Goal: Navigation & Orientation: Find specific page/section

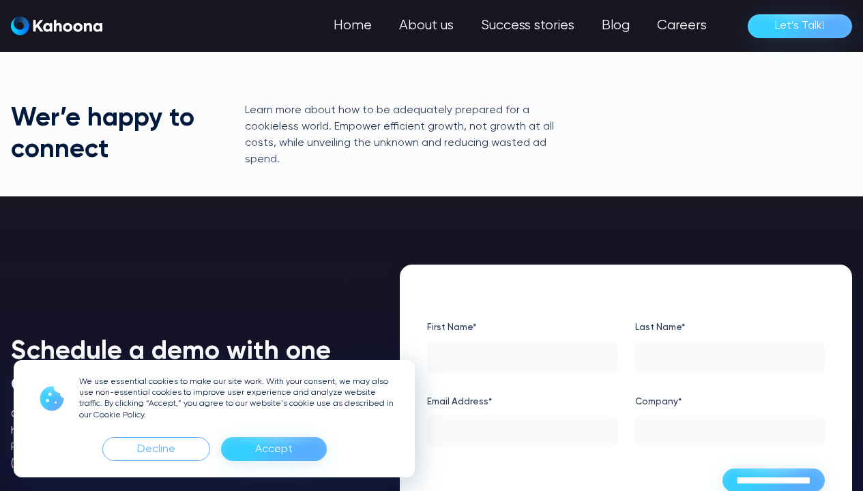
click at [355, 26] on link "Home" at bounding box center [352, 25] width 65 height 27
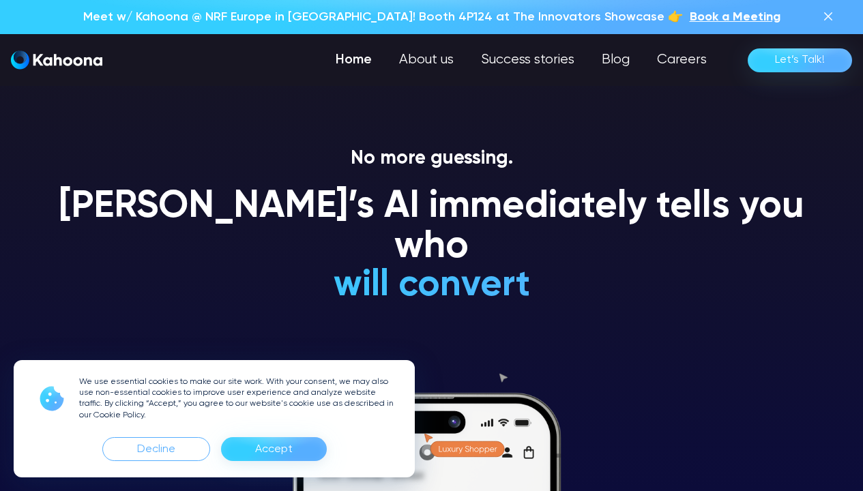
click at [273, 449] on div "Accept" at bounding box center [274, 449] width 38 height 22
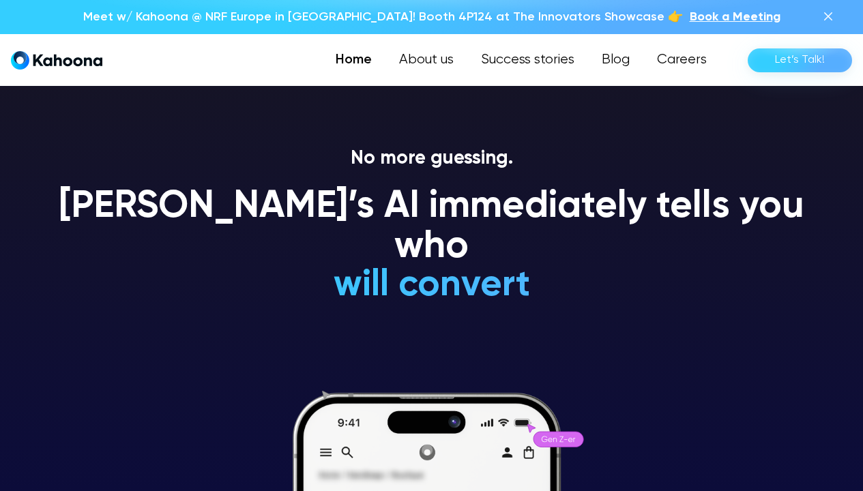
scroll to position [1403, 0]
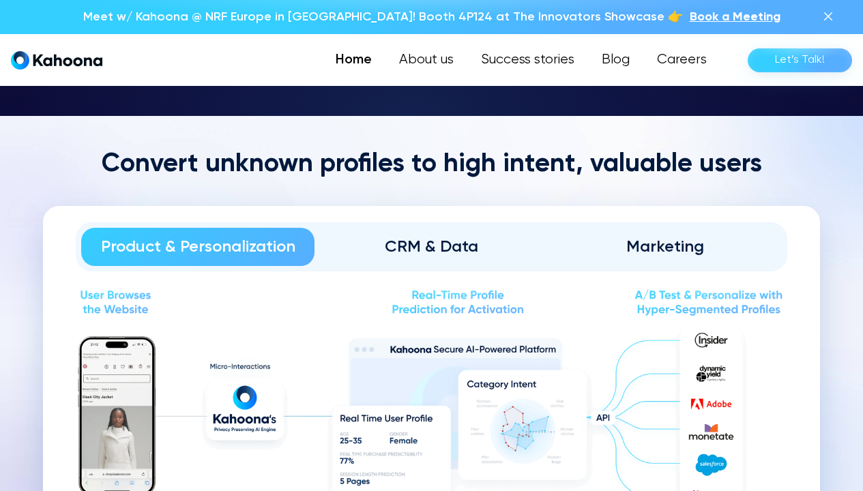
click at [530, 60] on link "Success stories" at bounding box center [527, 59] width 121 height 27
